Goal: Find specific page/section: Find specific page/section

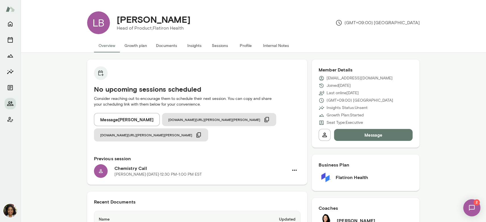
click at [5, 99] on div at bounding box center [10, 71] width 11 height 107
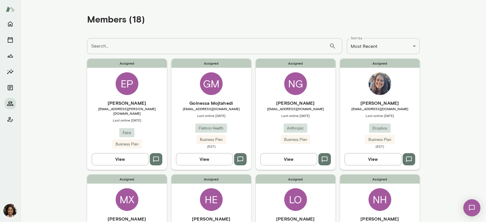
click at [299, 160] on button "View" at bounding box center [288, 159] width 57 height 12
